Goal: Obtain resource: Obtain resource

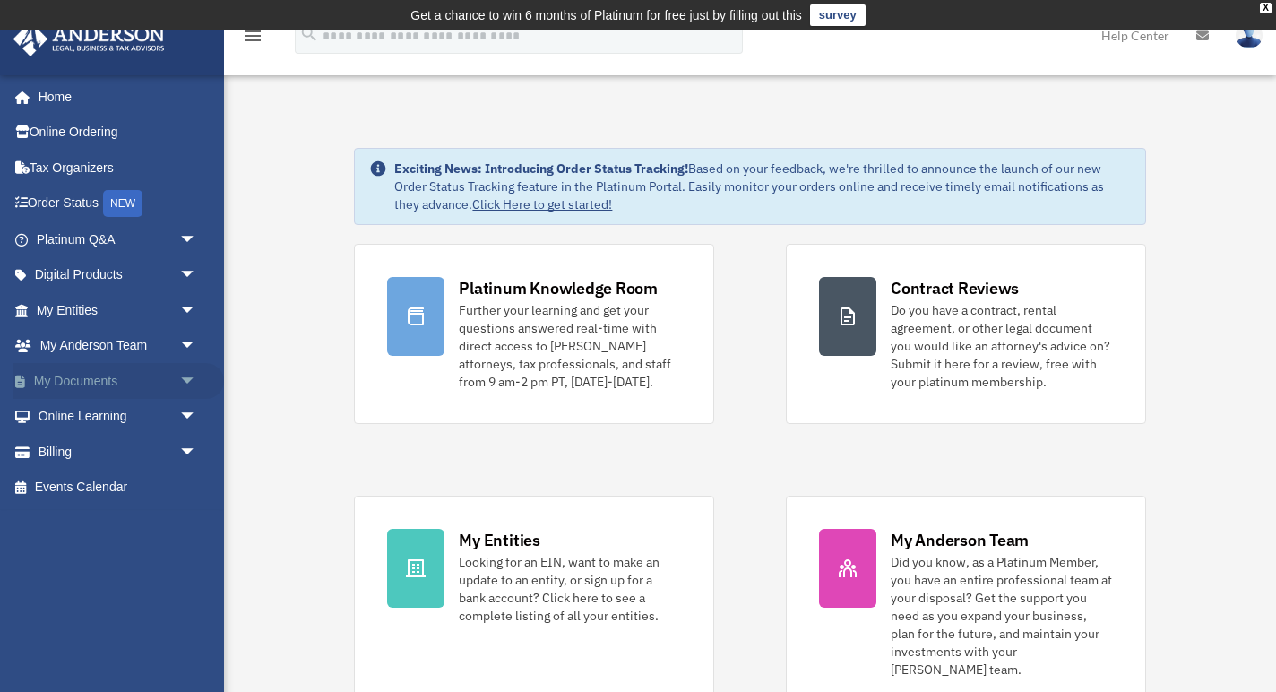
click at [190, 392] on span "arrow_drop_down" at bounding box center [197, 381] width 36 height 37
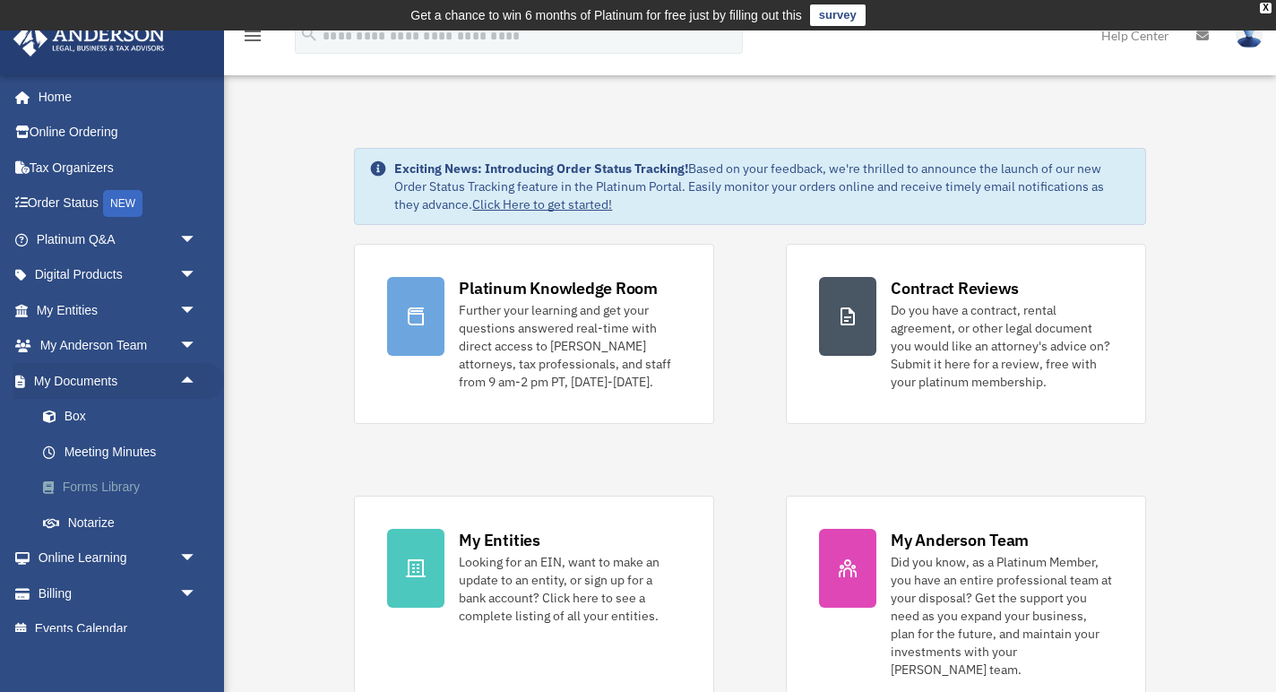
click at [107, 489] on link "Forms Library" at bounding box center [124, 488] width 199 height 36
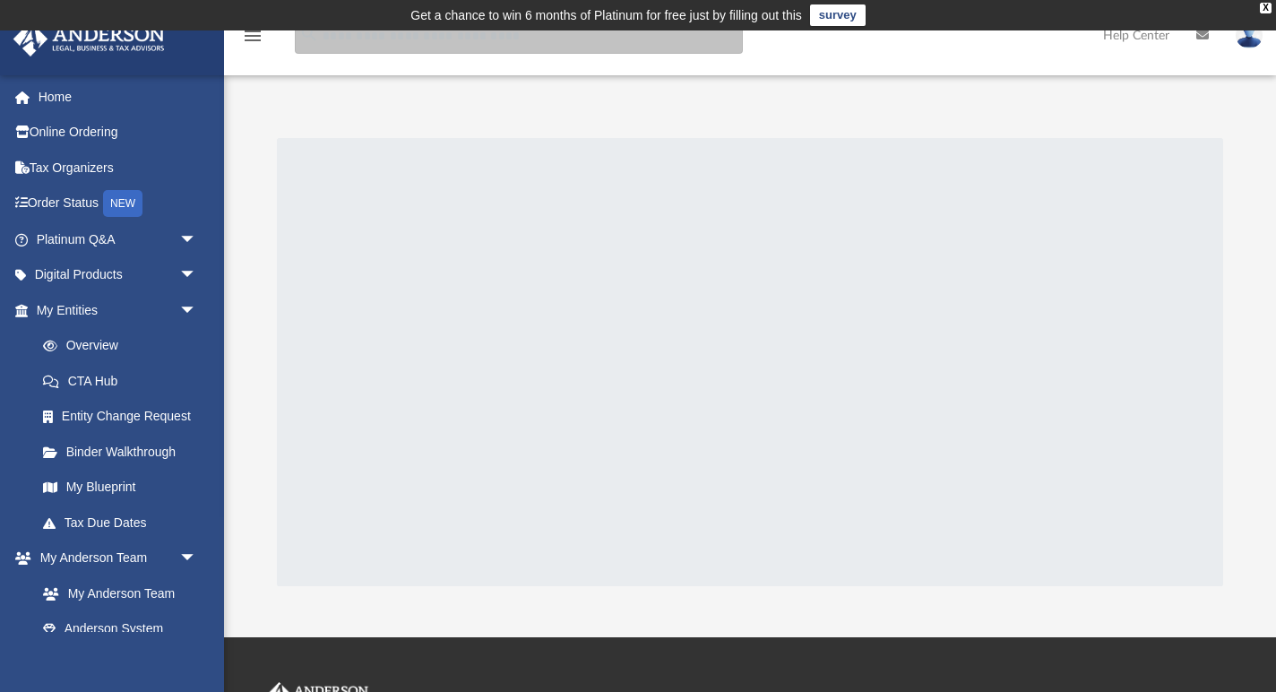
click at [486, 42] on input "search" at bounding box center [519, 36] width 448 height 36
type input "**********"
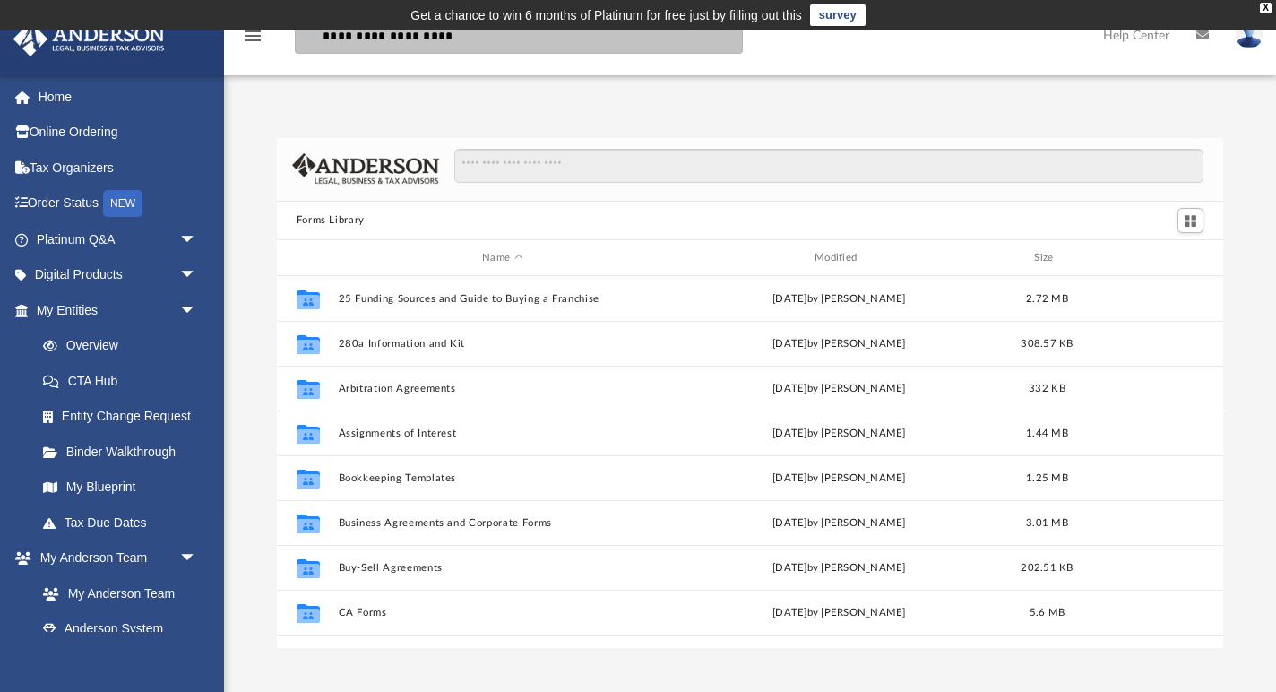
scroll to position [407, 946]
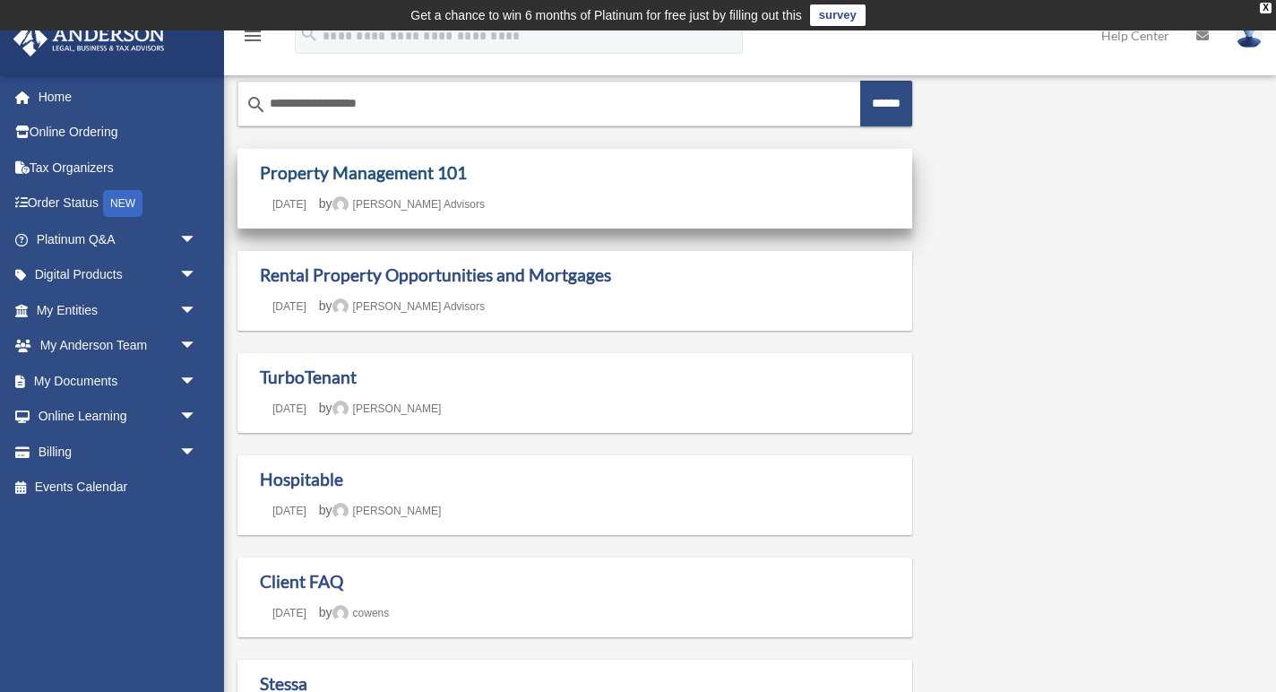
click at [392, 179] on link "Property Management 101" at bounding box center [363, 172] width 207 height 21
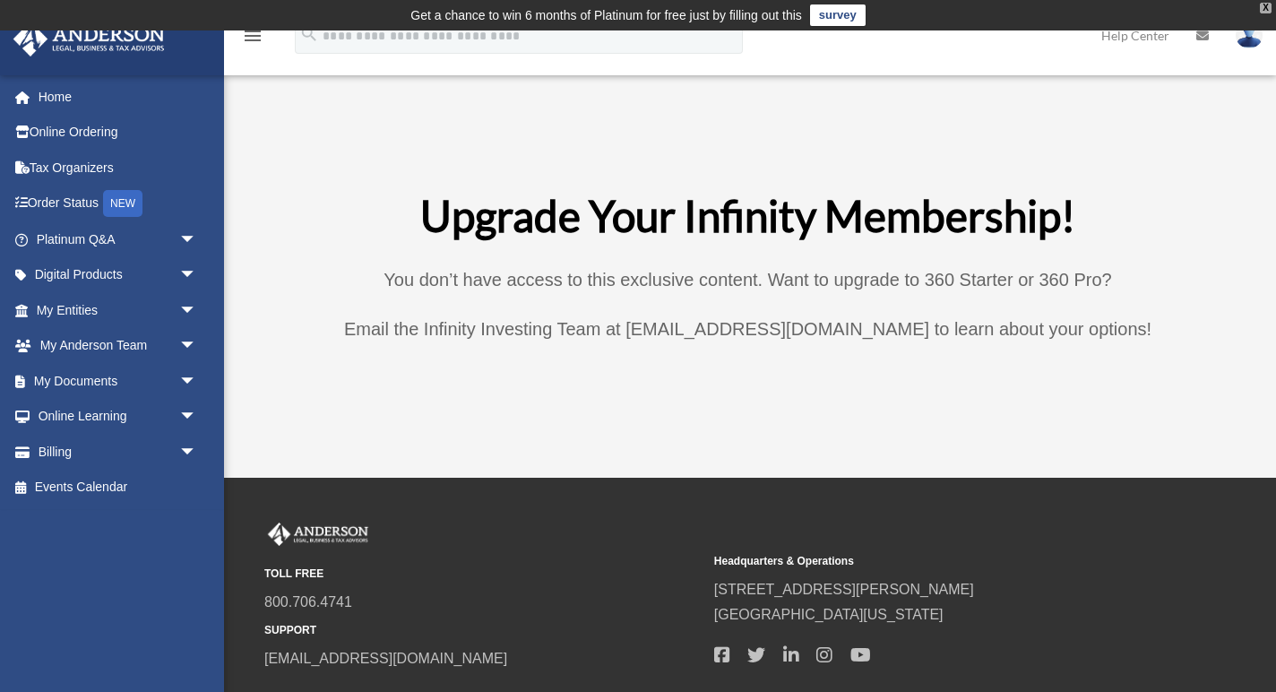
click at [1265, 8] on div "X" at bounding box center [1266, 8] width 12 height 11
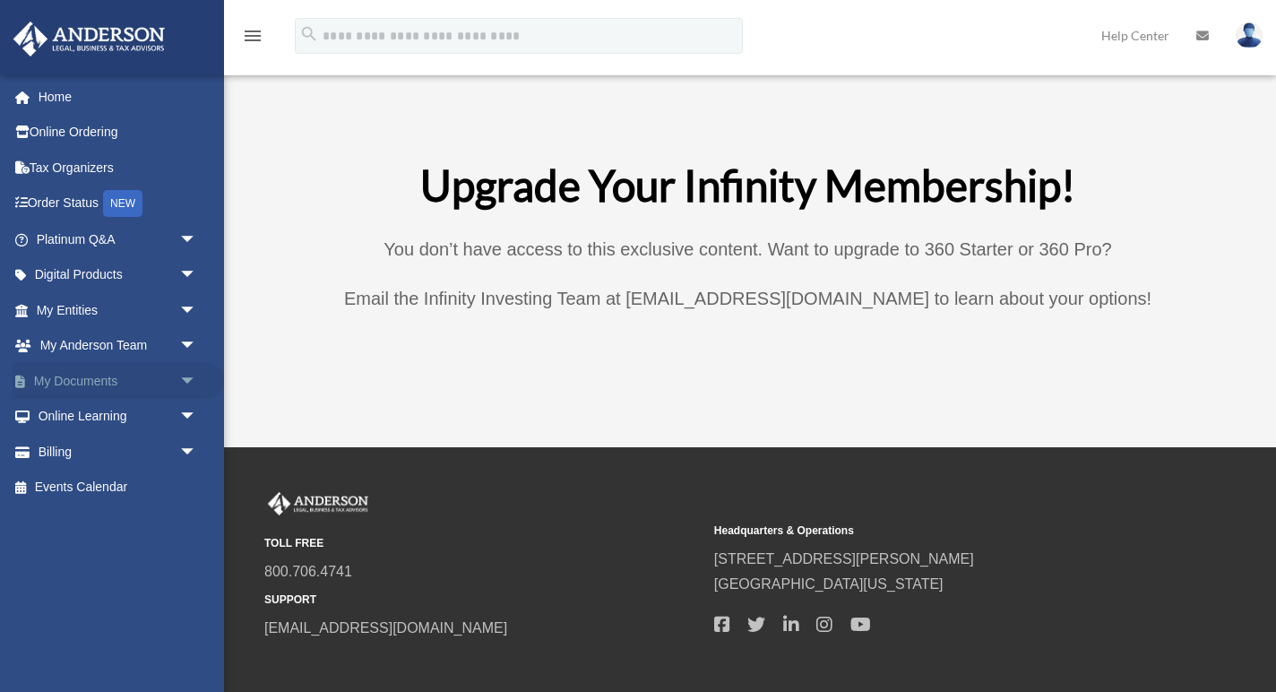
click at [188, 384] on span "arrow_drop_down" at bounding box center [197, 381] width 36 height 37
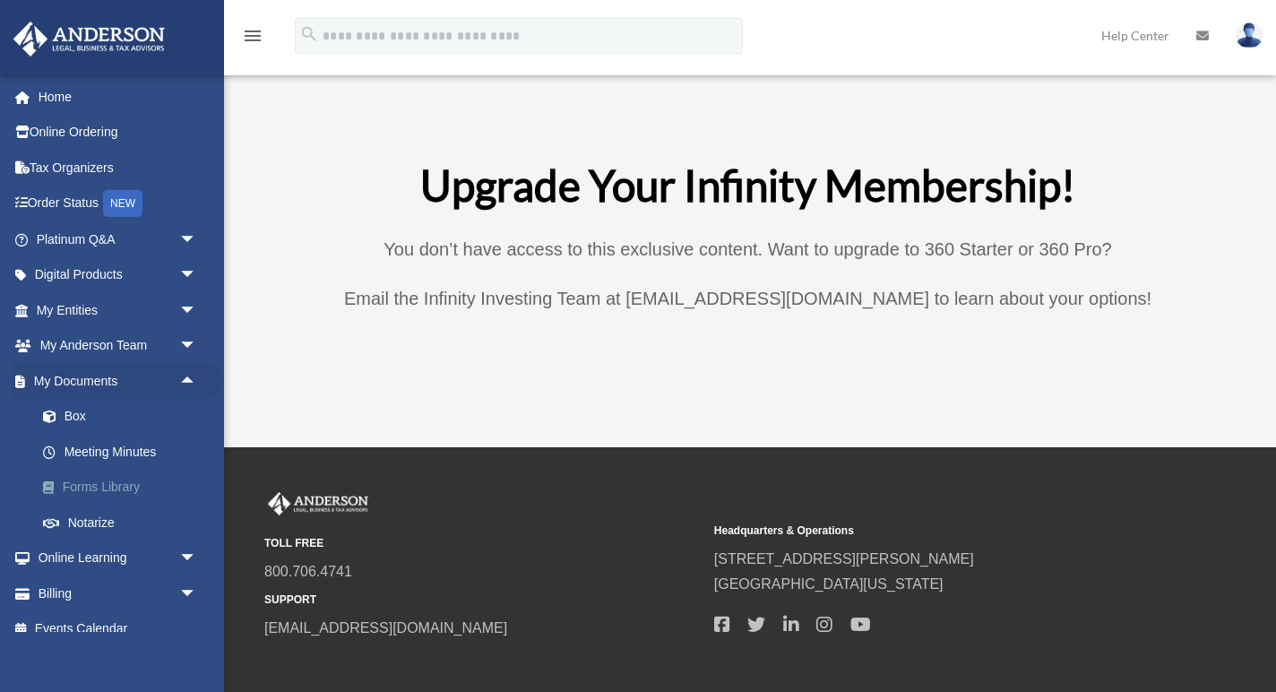
click at [134, 487] on link "Forms Library" at bounding box center [124, 488] width 199 height 36
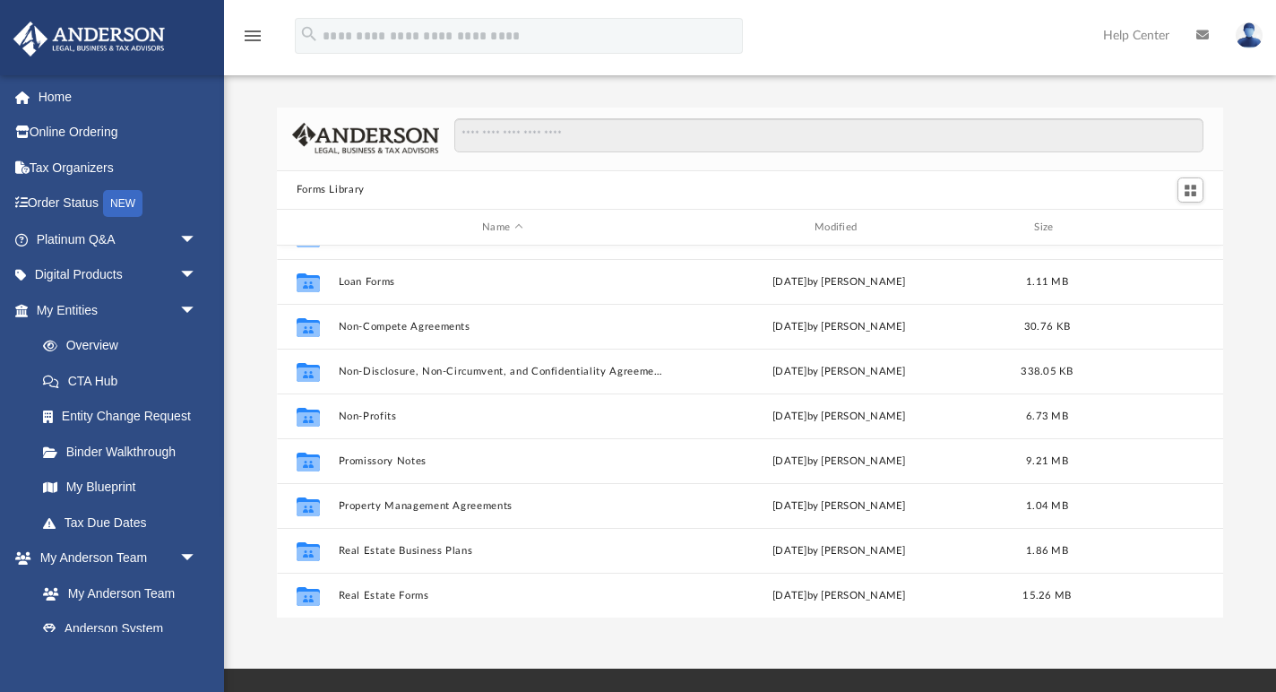
scroll to position [890, 0]
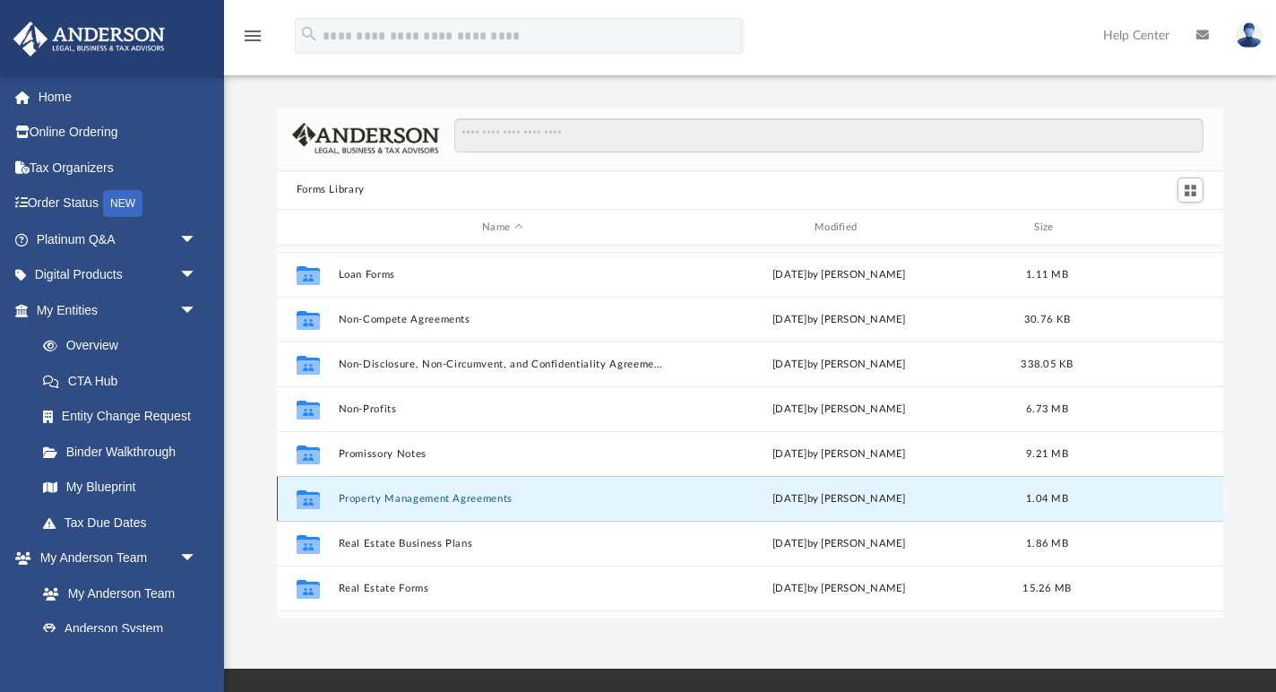
click at [415, 496] on button "Property Management Agreements" at bounding box center [502, 499] width 329 height 12
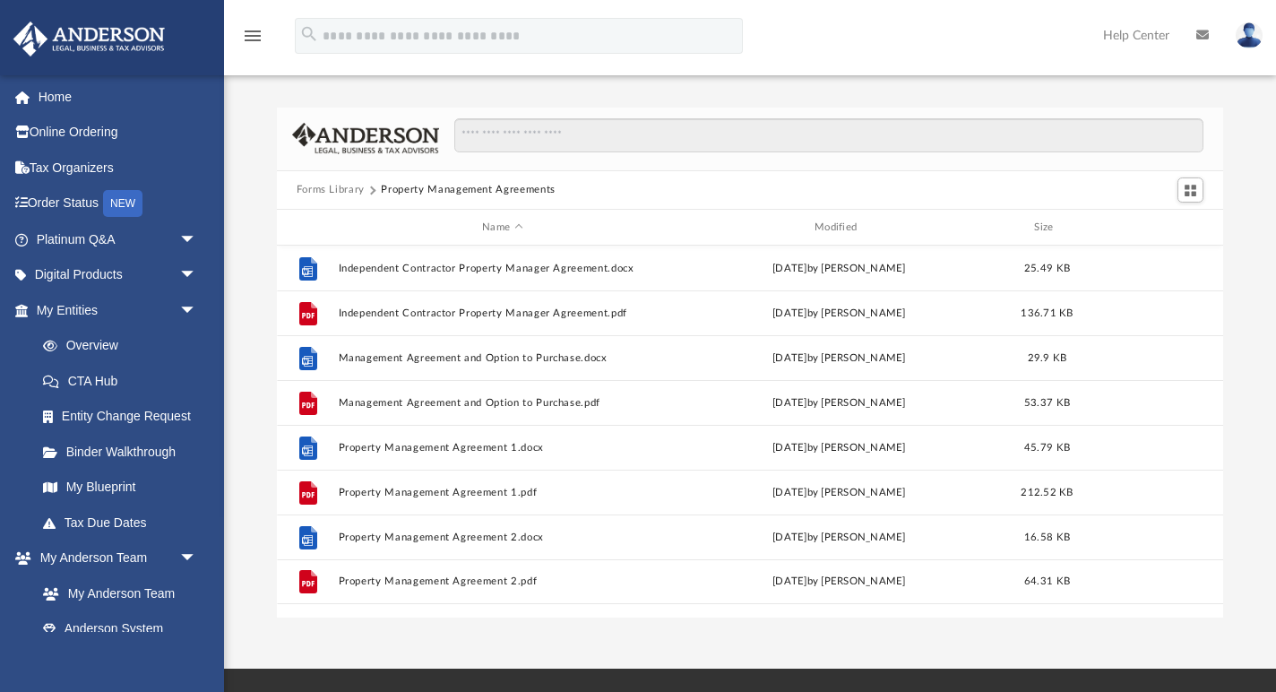
scroll to position [0, 0]
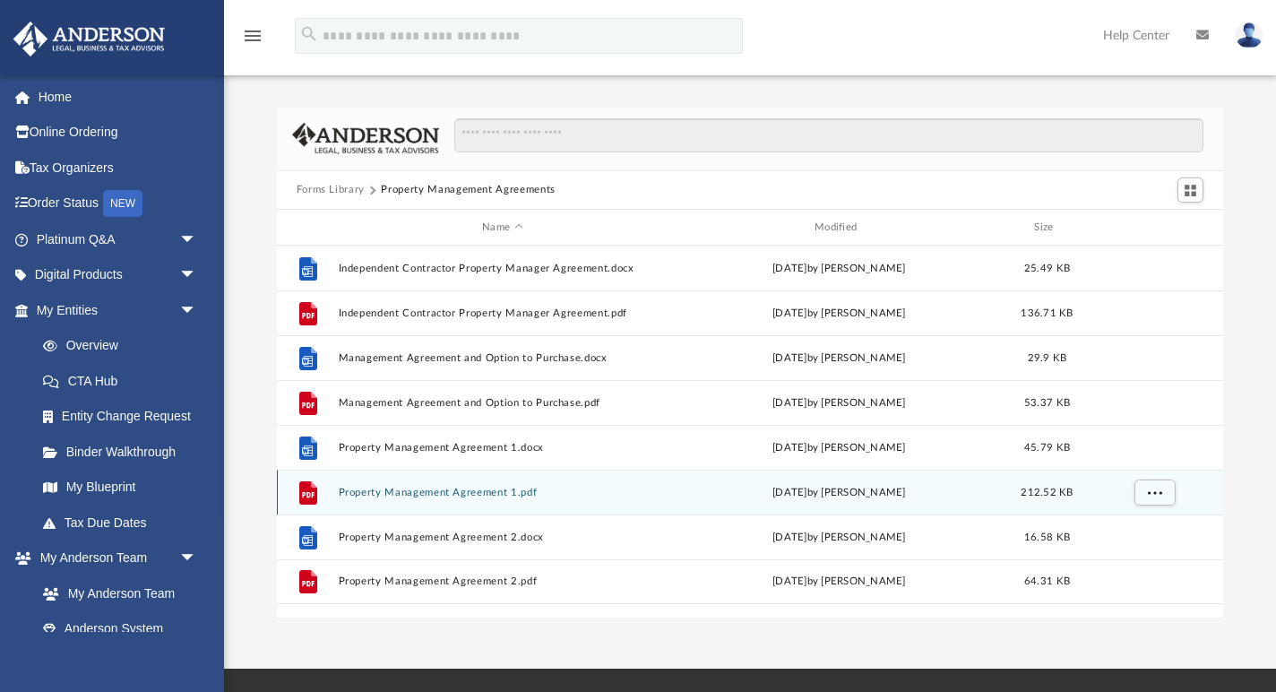
click at [420, 491] on button "Property Management Agreement 1.pdf" at bounding box center [502, 493] width 329 height 12
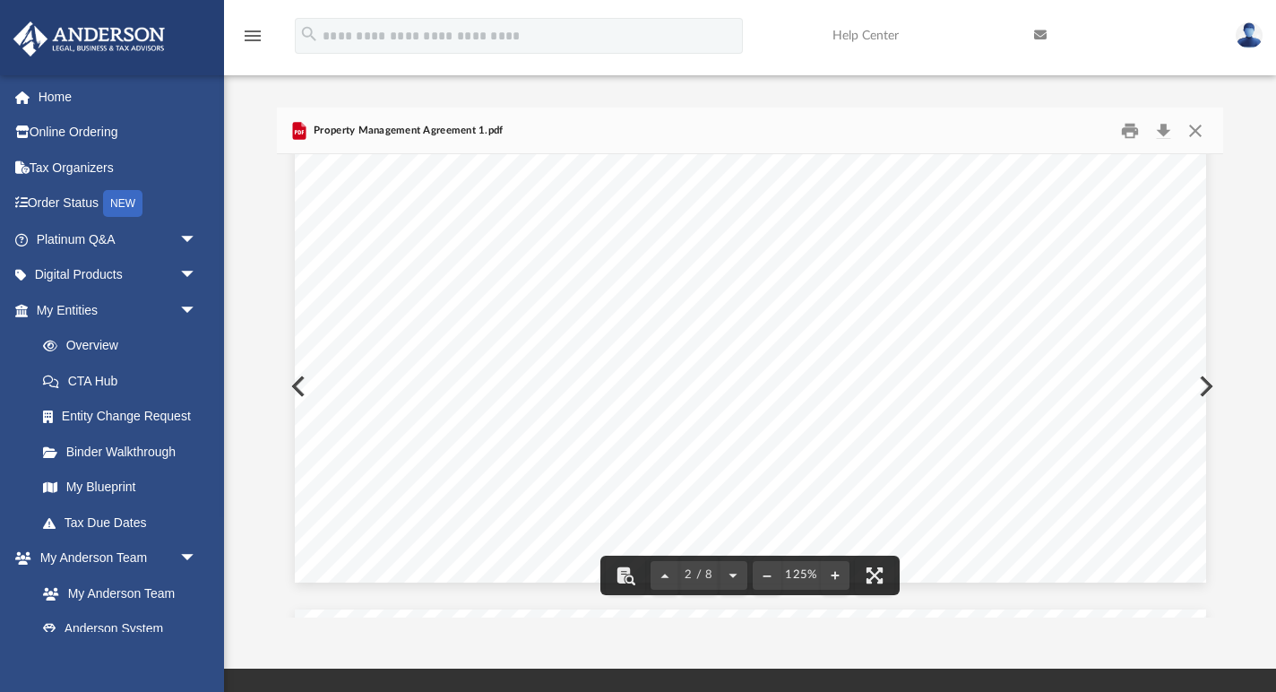
scroll to position [1953, 0]
click at [1195, 135] on button "Close" at bounding box center [1195, 130] width 32 height 28
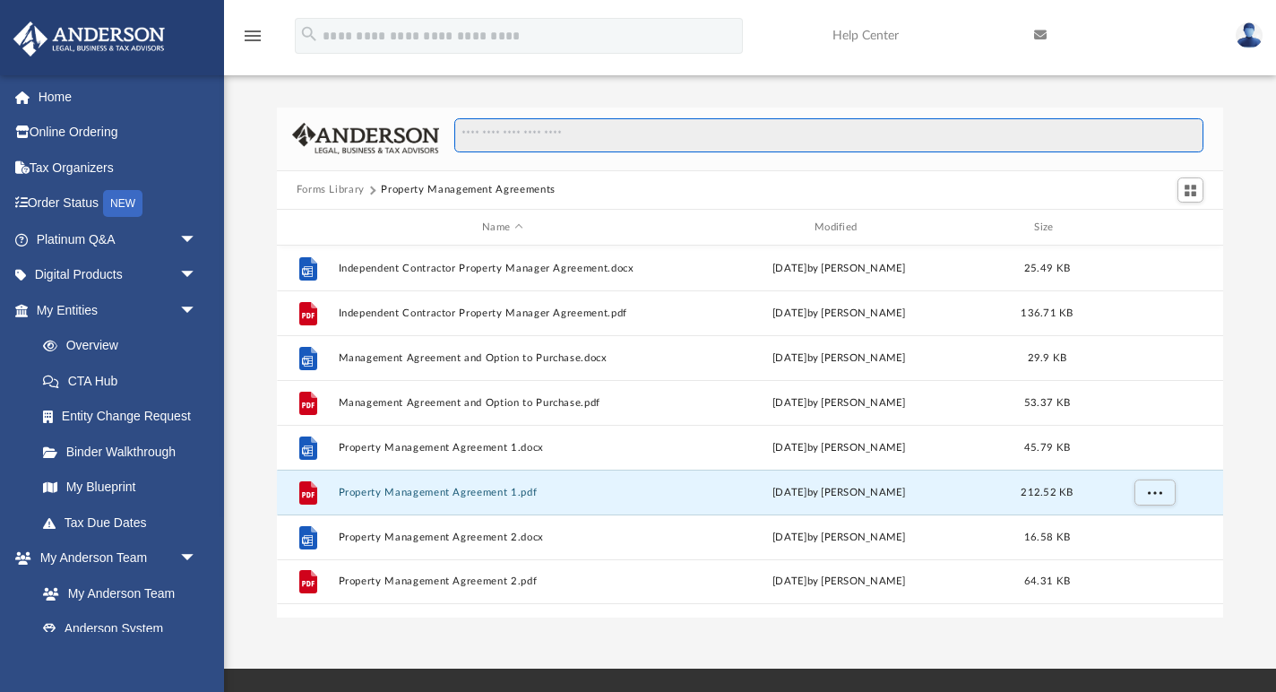
click at [522, 136] on input "Search files and folders" at bounding box center [828, 135] width 749 height 34
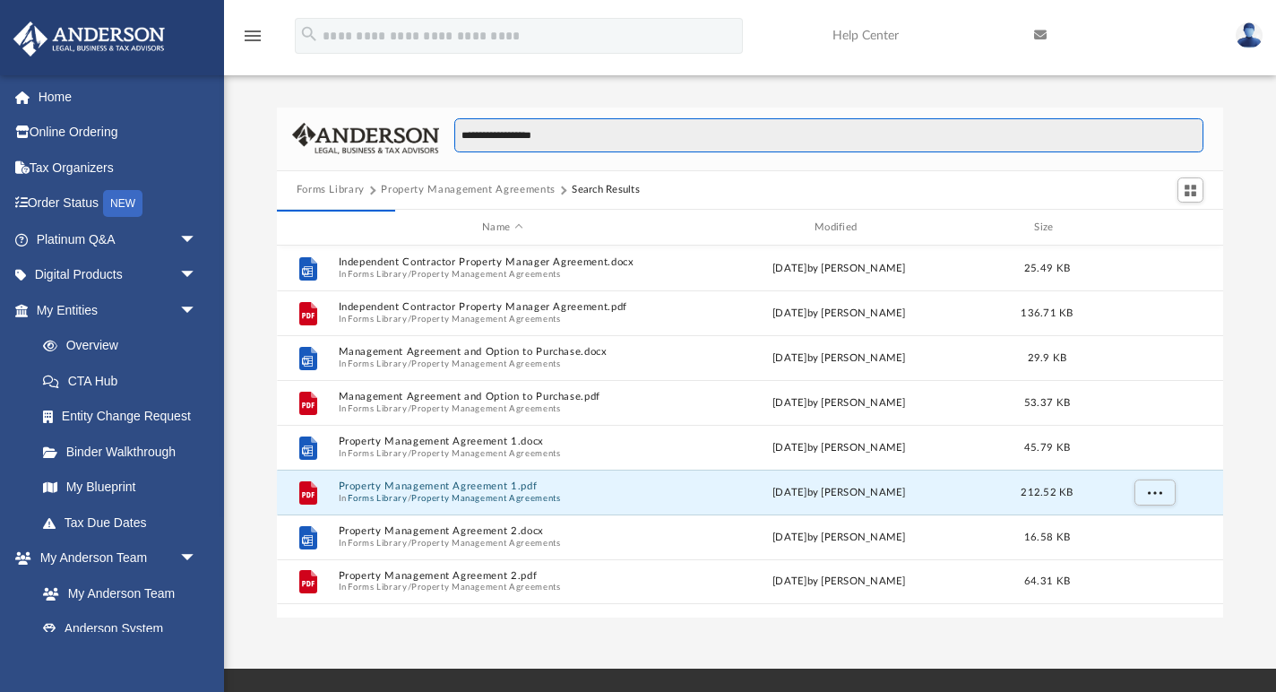
type input "**********"
click at [649, 137] on input "**********" at bounding box center [828, 135] width 749 height 34
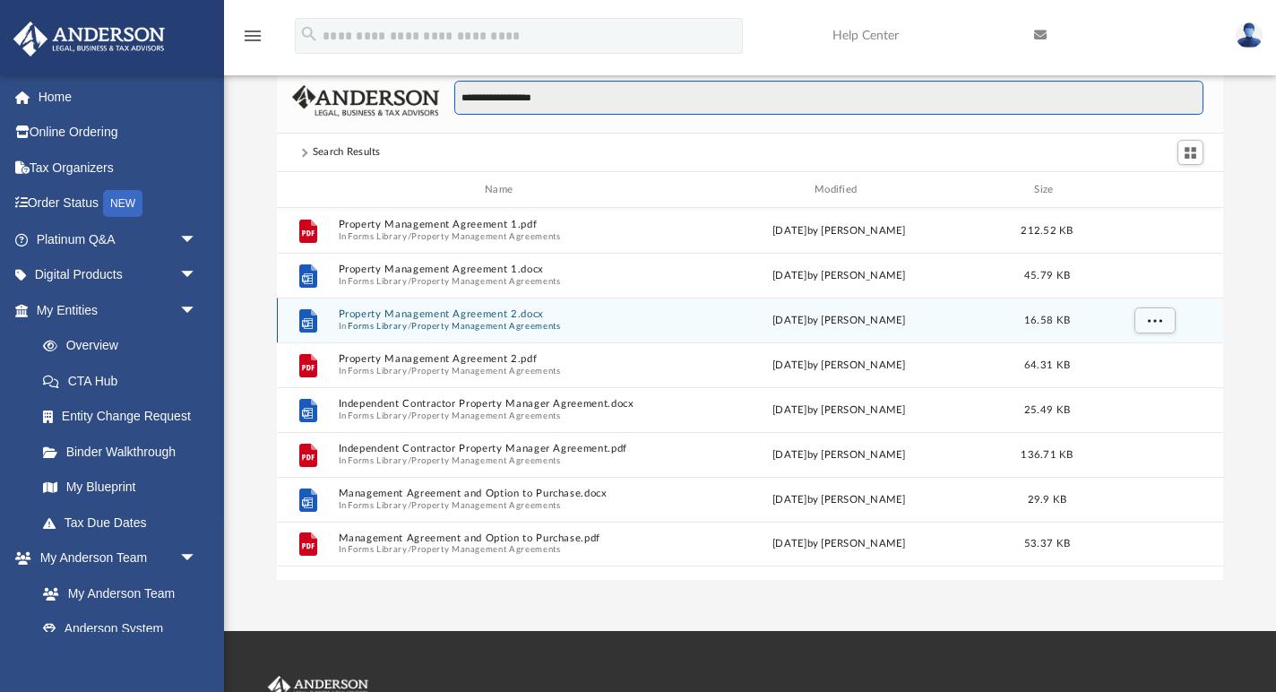
scroll to position [30, 0]
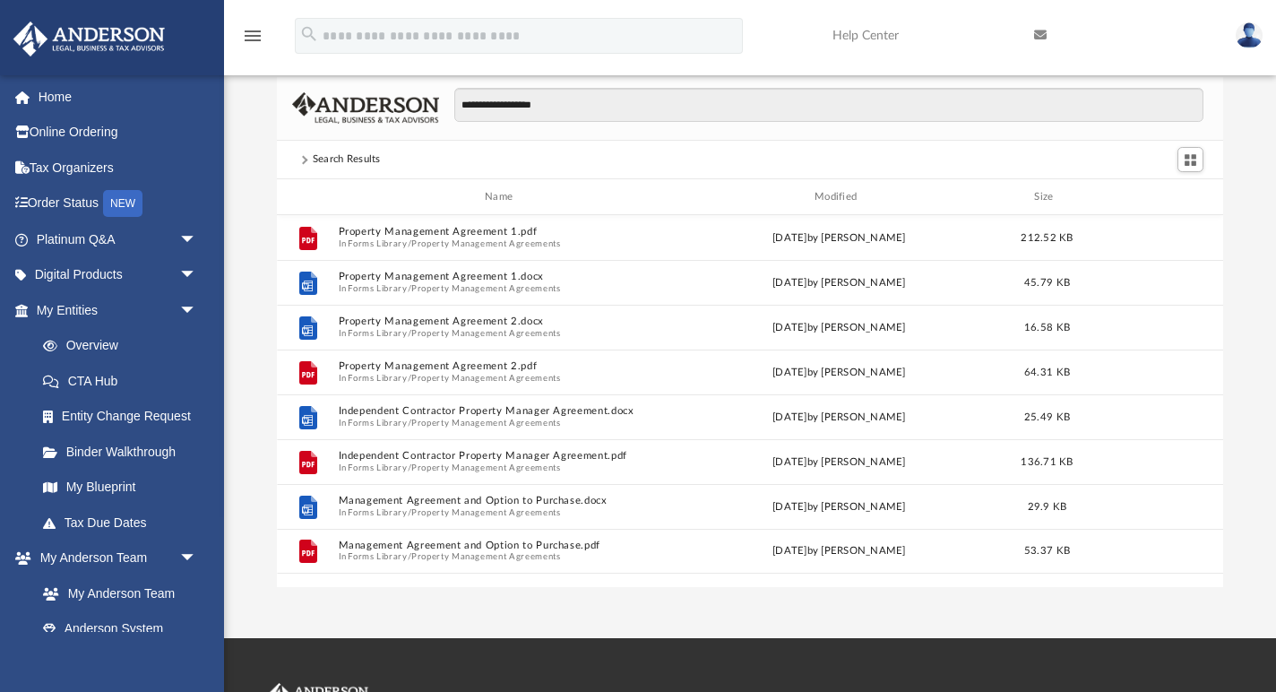
click at [307, 159] on span at bounding box center [305, 159] width 16 height 7
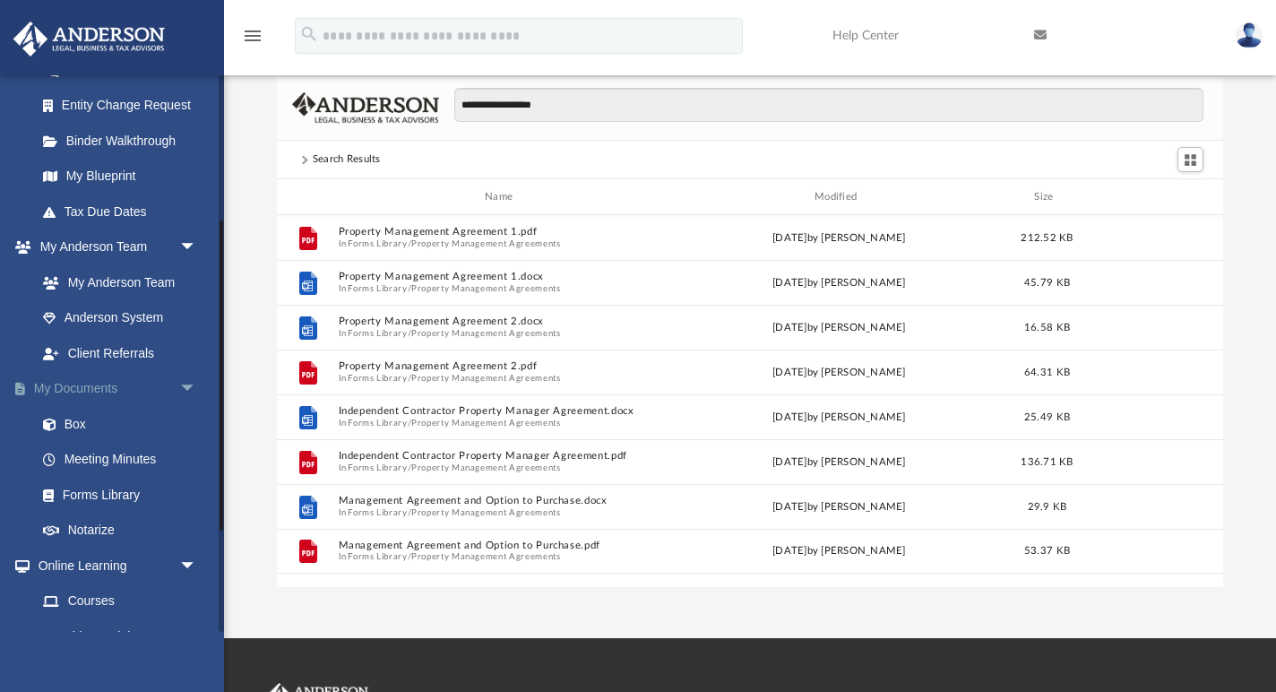
scroll to position [313, 0]
click at [115, 497] on link "Forms Library" at bounding box center [124, 493] width 199 height 36
